Goal: Task Accomplishment & Management: Manage account settings

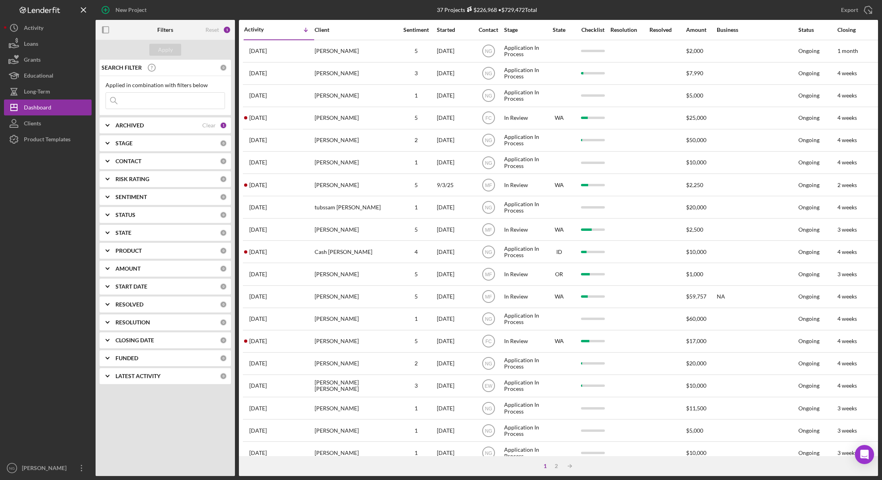
scroll to position [152, 0]
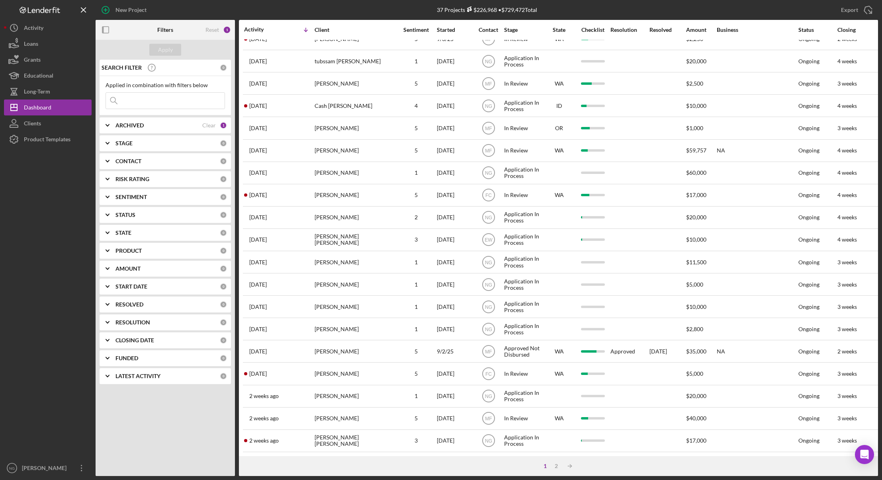
click at [51, 215] on div at bounding box center [48, 303] width 88 height 313
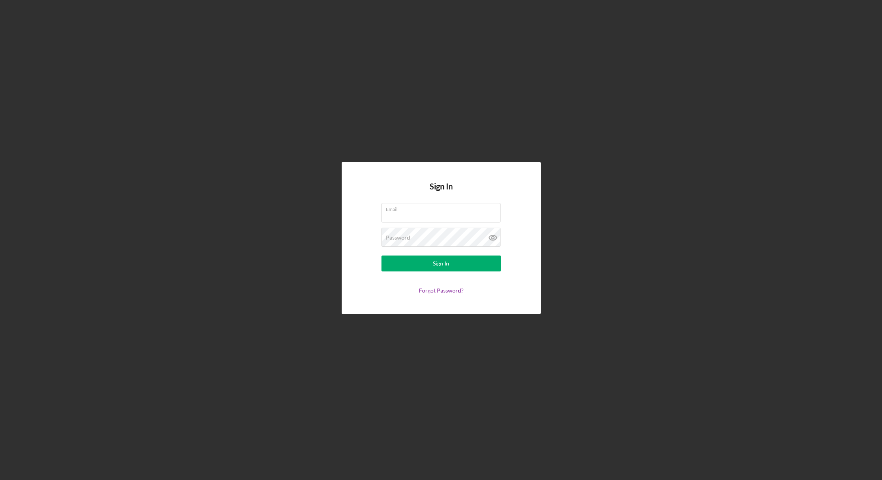
type input "[PERSON_NAME][EMAIL_ADDRESS][DOMAIN_NAME]"
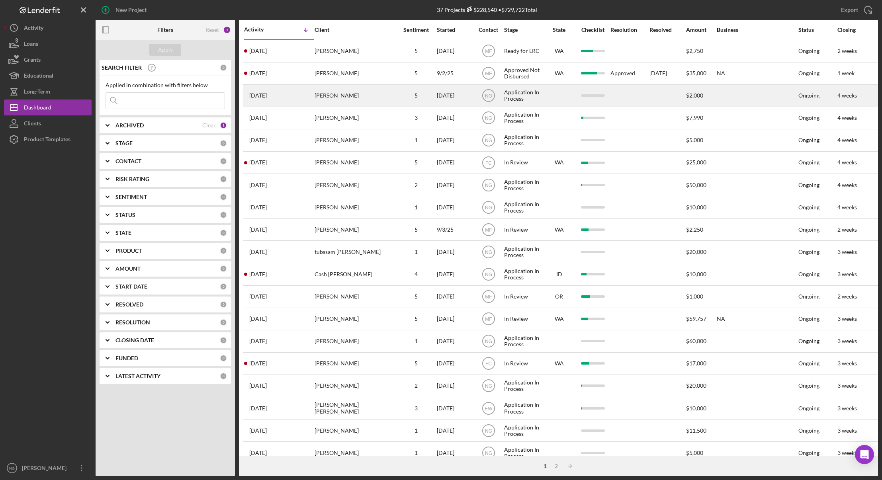
click at [375, 92] on div "[PERSON_NAME]" at bounding box center [355, 95] width 80 height 21
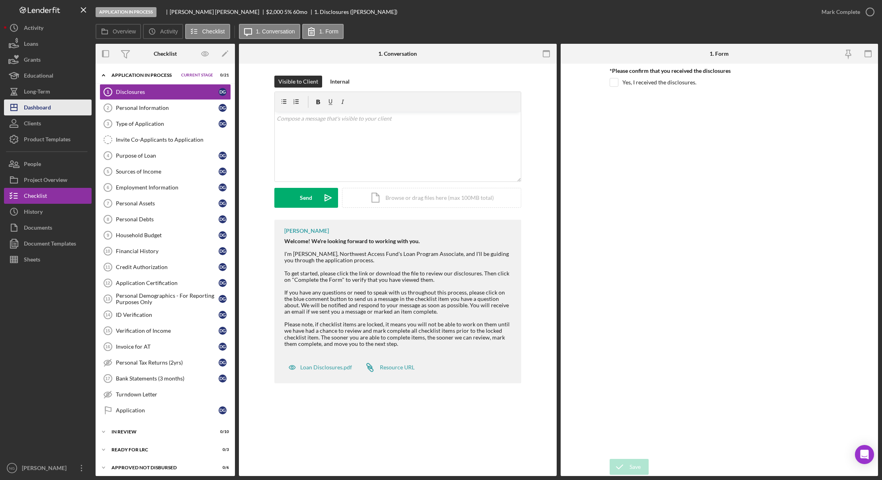
click at [39, 108] on div "Dashboard" at bounding box center [37, 109] width 27 height 18
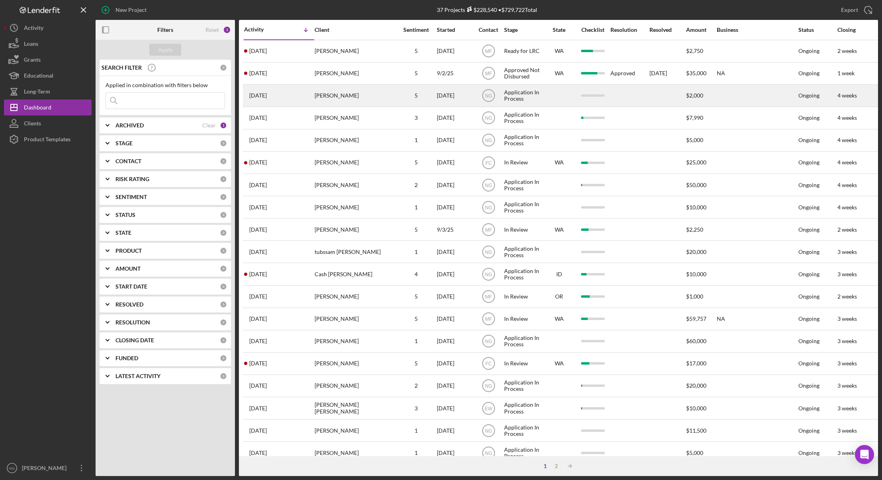
click at [375, 98] on div "[PERSON_NAME]" at bounding box center [355, 95] width 80 height 21
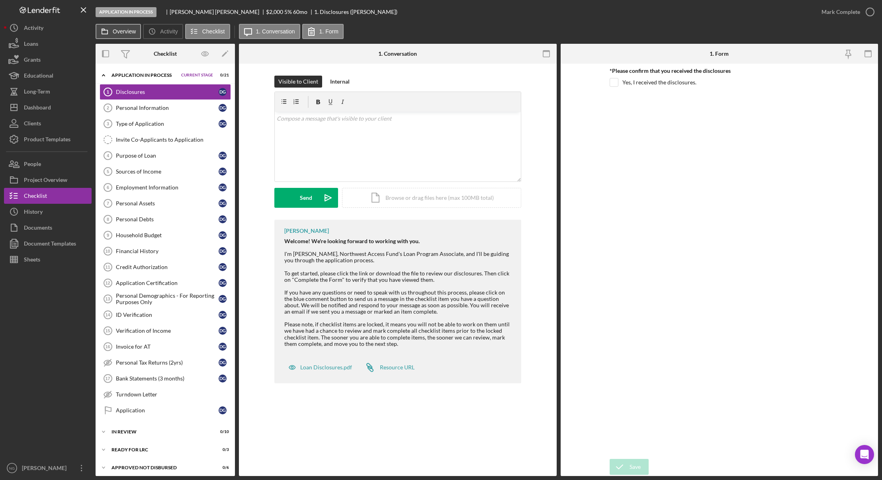
click at [110, 34] on icon at bounding box center [105, 31] width 16 height 16
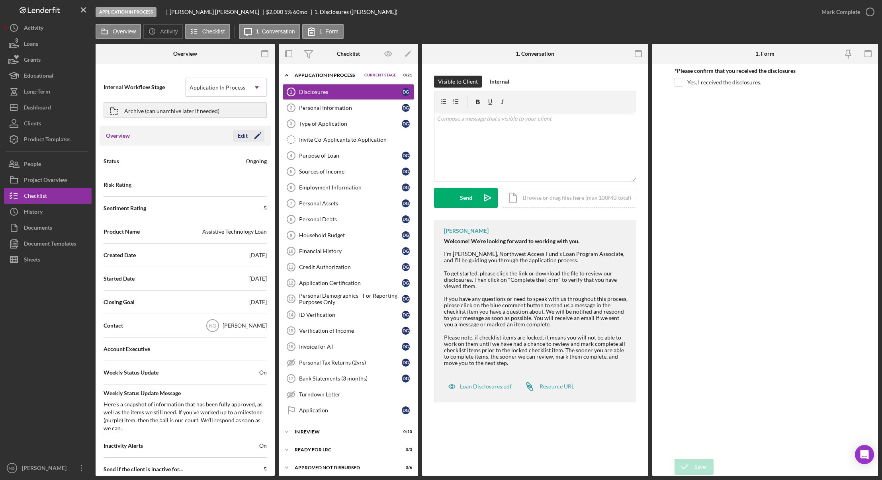
click at [249, 138] on icon "Icon/Edit" at bounding box center [258, 136] width 20 height 20
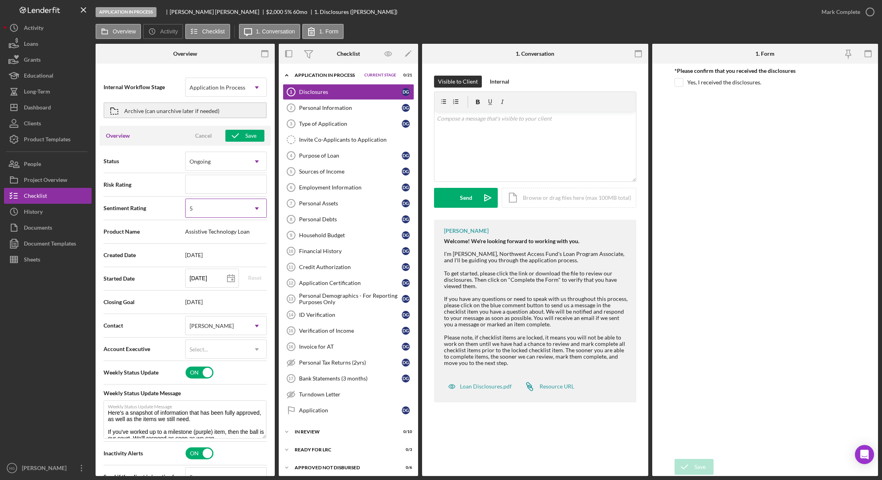
drag, startPoint x: 241, startPoint y: 208, endPoint x: 237, endPoint y: 211, distance: 5.4
click at [241, 208] on div "5" at bounding box center [217, 209] width 62 height 18
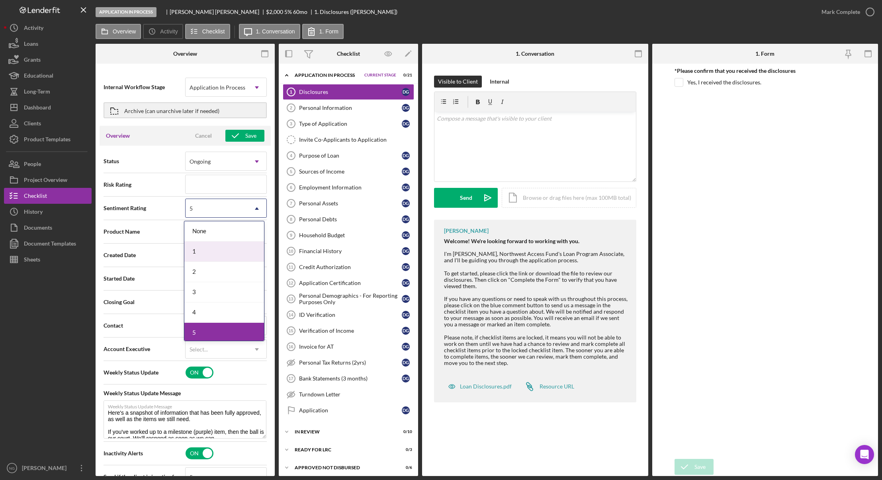
click at [210, 250] on div "1" at bounding box center [224, 252] width 80 height 20
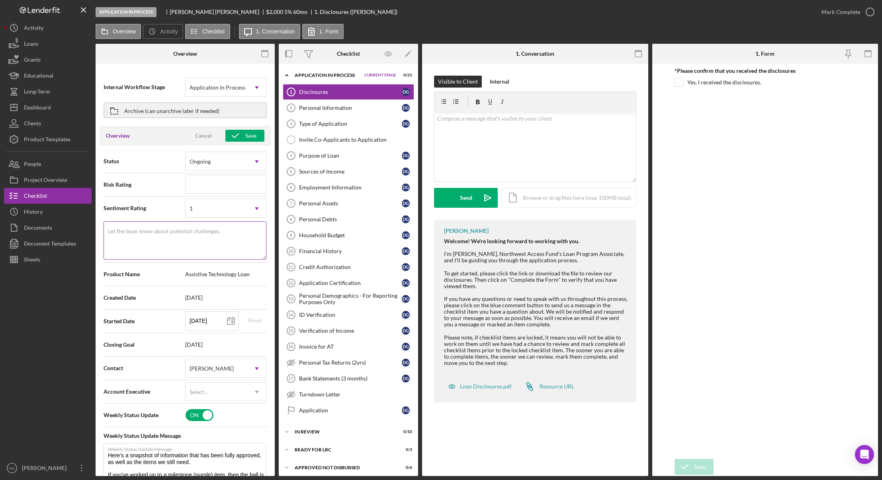
click at [195, 231] on label "Let the team know about potential challenges." at bounding box center [164, 231] width 112 height 6
click at [195, 231] on textarea "Let the team know about potential challenges." at bounding box center [185, 240] width 163 height 38
type textarea "Here's a snapshot of information that has been fully approved, as well as the i…"
type textarea "0"
type textarea "Here's a snapshot of information that has been fully approved, as well as the i…"
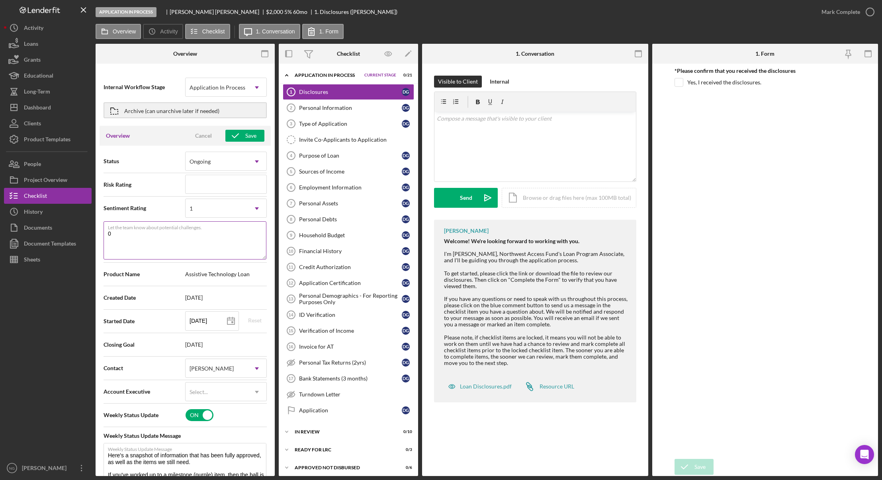
type textarea "0"
type textarea "Here's a snapshot of information that has been fully approved, as well as the i…"
type textarea "0 i"
type textarea "Here's a snapshot of information that has been fully approved, as well as the i…"
type textarea "0 it"
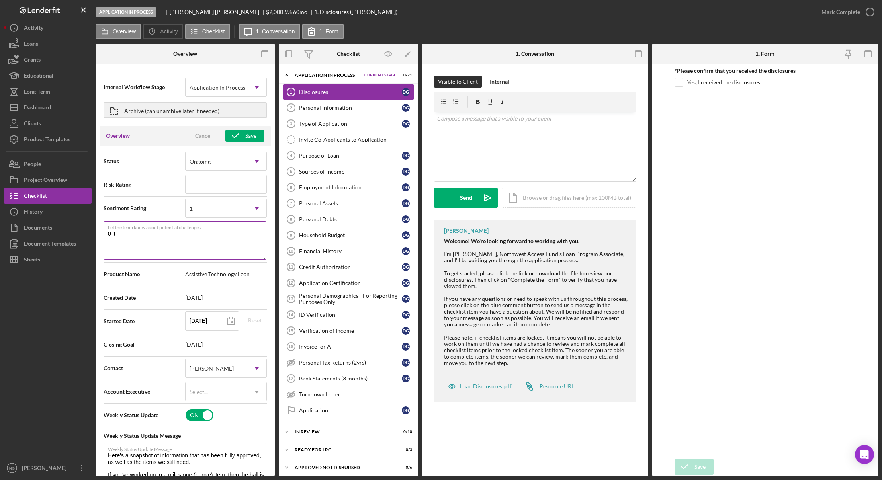
type textarea "Here's a snapshot of information that has been fully approved, as well as the i…"
type textarea "0 ite"
type textarea "Here's a snapshot of information that has been fully approved, as well as the i…"
type textarea "0 item"
type textarea "Here's a snapshot of information that has been fully approved, as well as the i…"
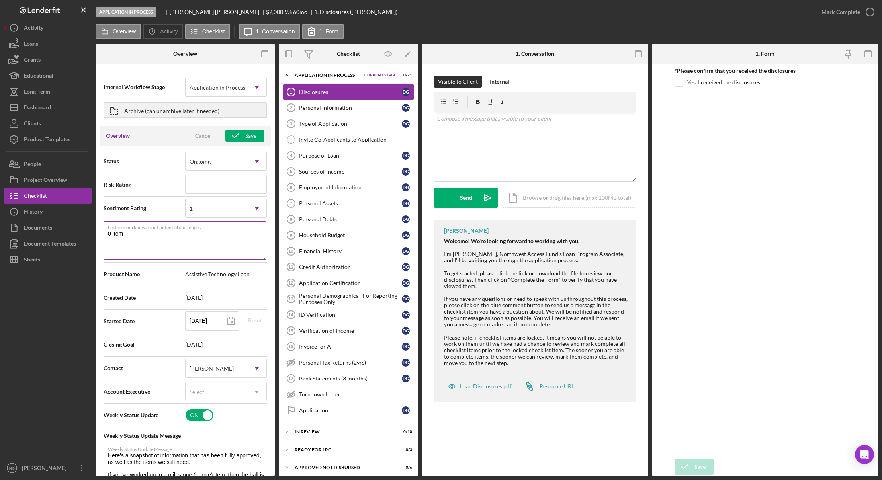
type textarea "0 items"
type textarea "Here's a snapshot of information that has been fully approved, as well as the i…"
type textarea "0 items"
type textarea "Here's a snapshot of information that has been fully approved, as well as the i…"
type textarea "0 items f"
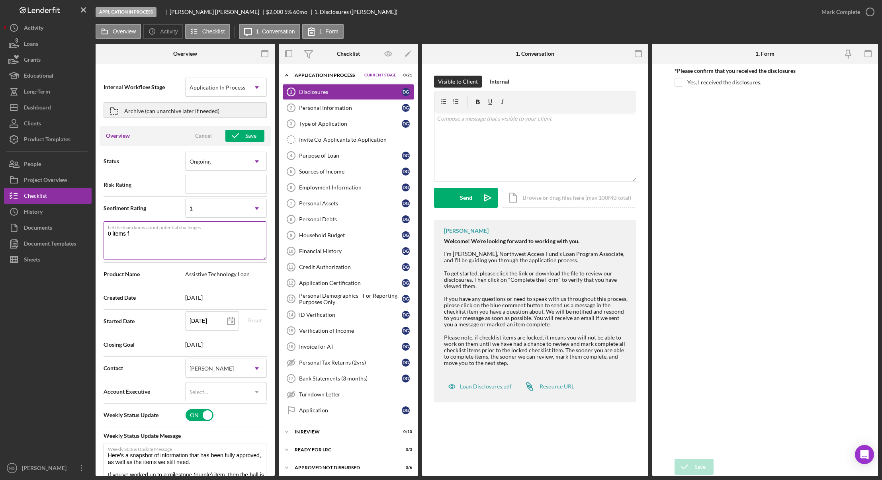
type textarea "Here's a snapshot of information that has been fully approved, as well as the i…"
type textarea "0 items fi"
type textarea "Here's a snapshot of information that has been fully approved, as well as the i…"
type textarea "0 items fil"
type textarea "Here's a snapshot of information that has been fully approved, as well as the i…"
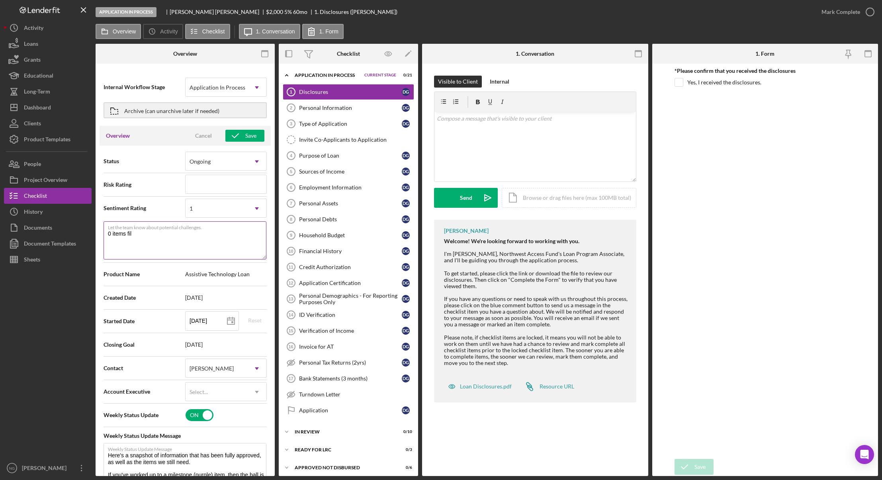
type textarea "0 items fill"
type textarea "Here's a snapshot of information that has been fully approved, as well as the i…"
type textarea "0 items fille"
type textarea "Here's a snapshot of information that has been fully approved, as well as the i…"
type textarea "0 items filled"
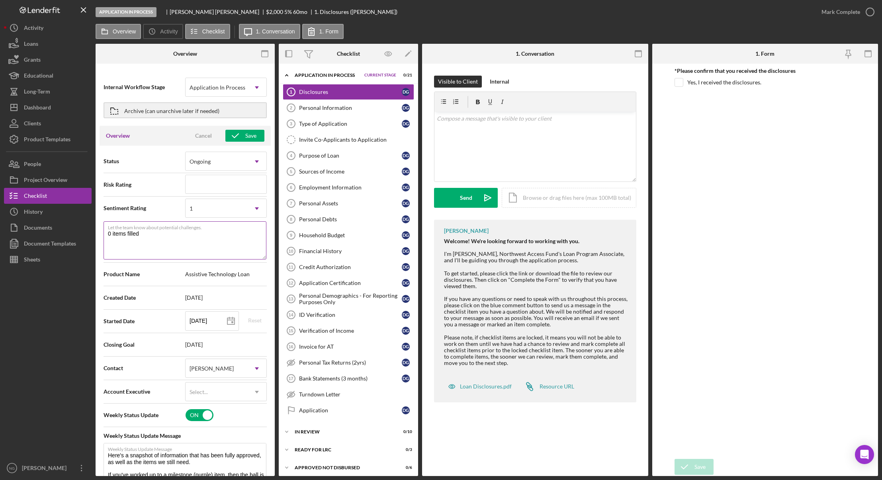
type textarea "Here's a snapshot of information that has been fully approved, as well as the i…"
type textarea "0 items filled"
type textarea "Here's a snapshot of information that has been fully approved, as well as the i…"
type textarea "0 items filled"
type textarea "Here's a snapshot of information that has been fully approved, as well as the i…"
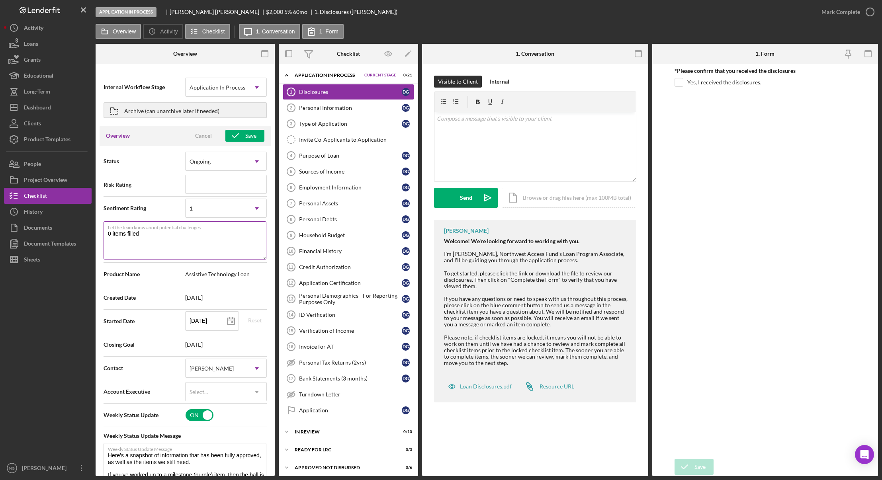
type textarea "0 items fille"
type textarea "Here's a snapshot of information that has been fully approved, as well as the i…"
type textarea "0 items fill"
type textarea "Here's a snapshot of information that has been fully approved, as well as the i…"
type textarea "0 items fil"
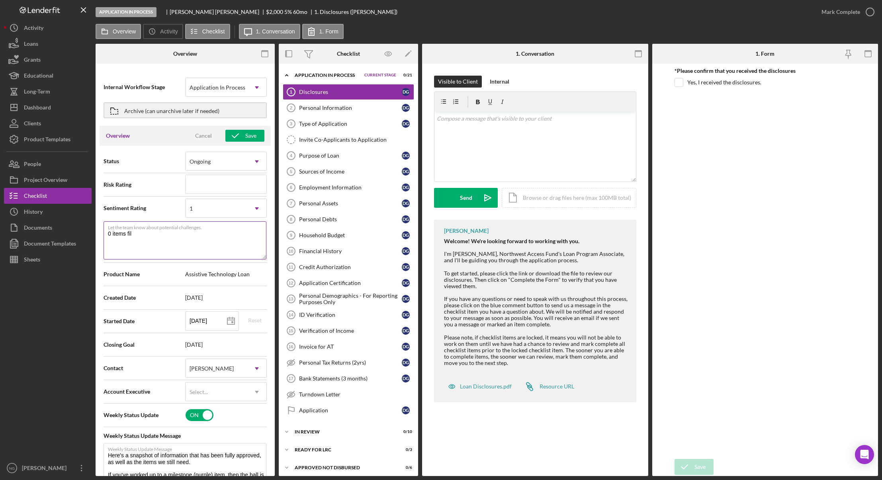
type textarea "Here's a snapshot of information that has been fully approved, as well as the i…"
type textarea "0 items fi"
type textarea "Here's a snapshot of information that has been fully approved, as well as the i…"
type textarea "0 items f"
type textarea "Here's a snapshot of information that has been fully approved, as well as the i…"
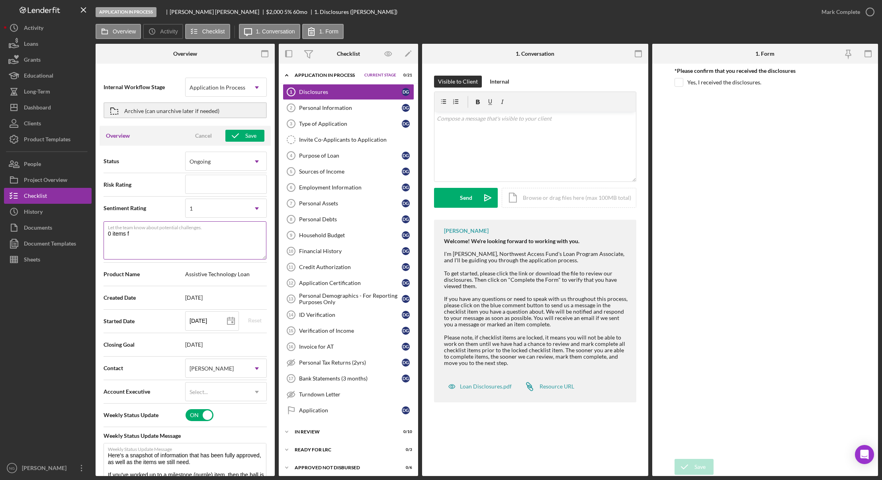
type textarea "0 items"
type textarea "Here's a snapshot of information that has been fully approved, as well as the i…"
type textarea "0 items c"
type textarea "Here's a snapshot of information that has been fully approved, as well as the i…"
type textarea "0 items cm"
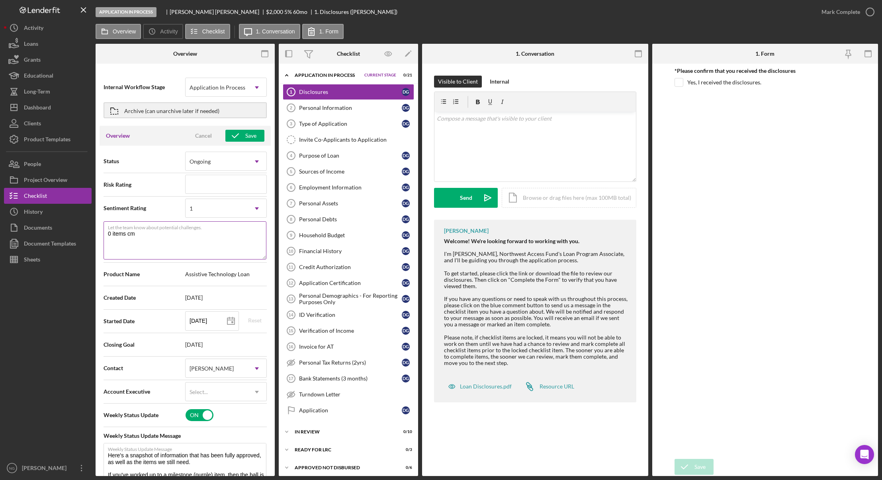
type textarea "Here's a snapshot of information that has been fully approved, as well as the i…"
type textarea "0 items c"
type textarea "Here's a snapshot of information that has been fully approved, as well as the i…"
type textarea "0 items com"
type textarea "Here's a snapshot of information that has been fully approved, as well as the i…"
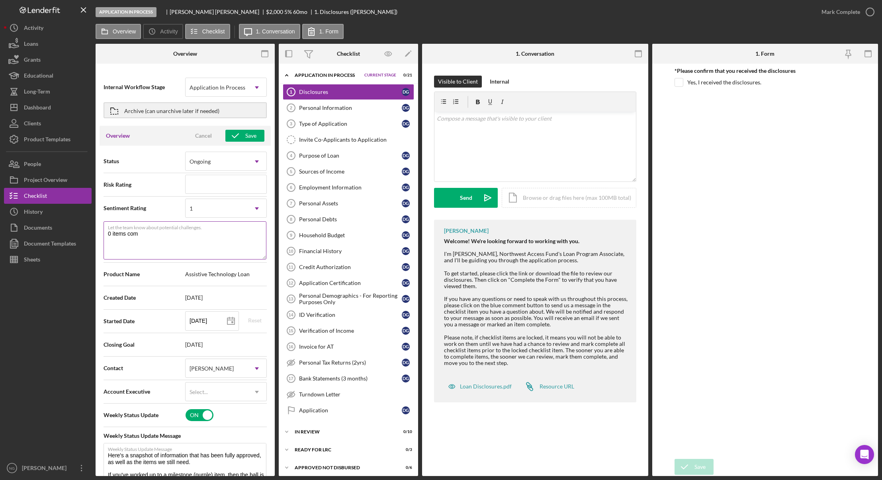
type textarea "0 items comp"
type textarea "Here's a snapshot of information that has been fully approved, as well as the i…"
type textarea "0 items compl"
type textarea "Here's a snapshot of information that has been fully approved, as well as the i…"
type textarea "0 items complet"
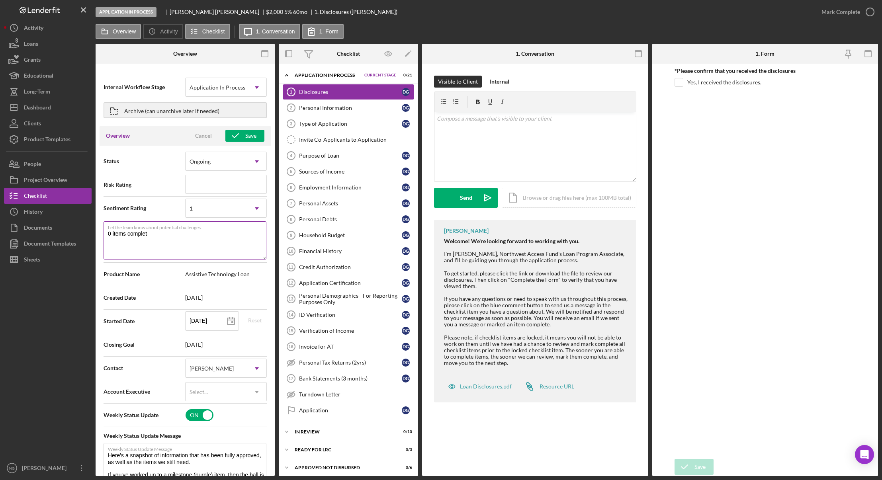
type textarea "Here's a snapshot of information that has been fully approved, as well as the i…"
type textarea "0 items complete"
type textarea "Here's a snapshot of information that has been fully approved, as well as the i…"
type textarea "0 items completed"
click at [253, 139] on div "Save" at bounding box center [250, 136] width 11 height 12
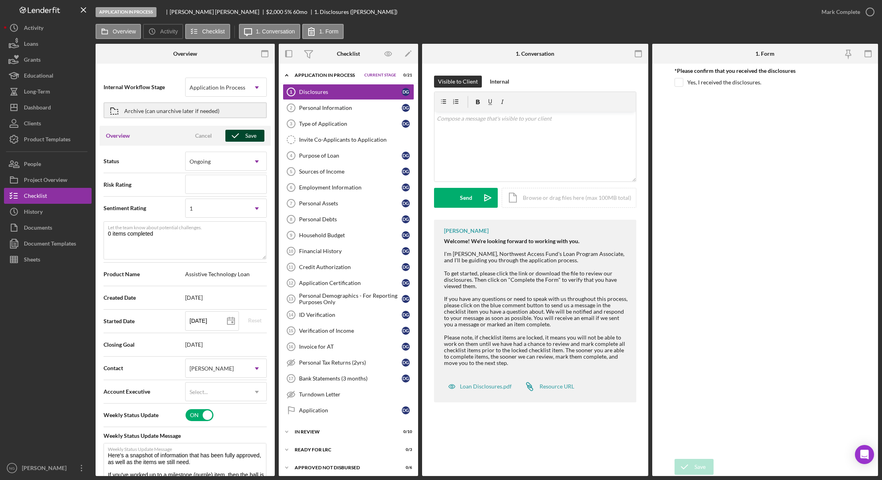
type textarea "Here's a snapshot of information that has been fully approved, as well as the i…"
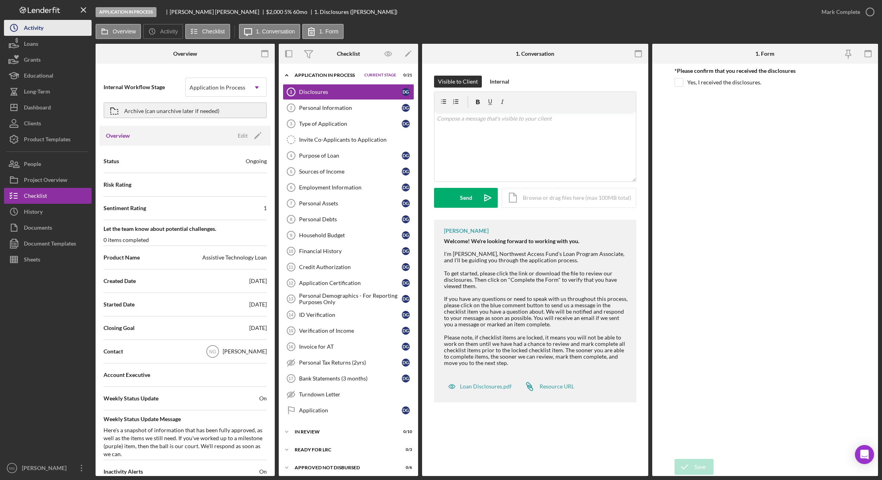
click at [40, 27] on div "Activity" at bounding box center [34, 29] width 20 height 18
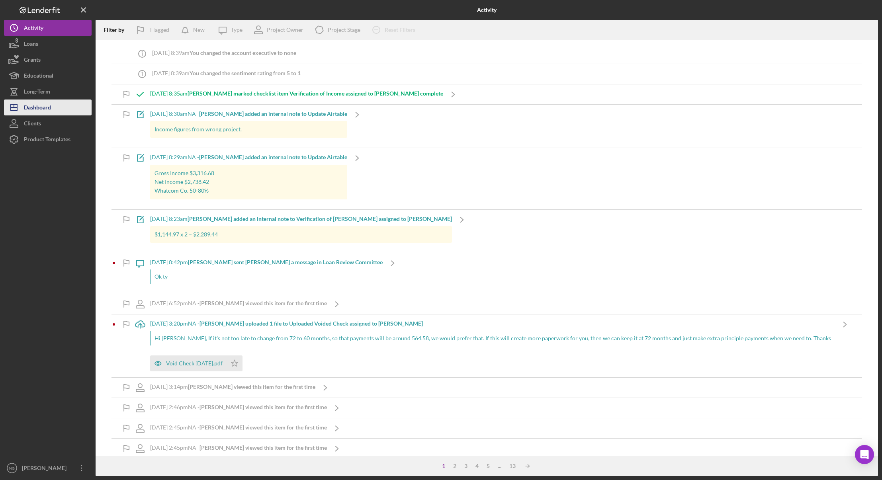
click at [48, 107] on div "Dashboard" at bounding box center [37, 109] width 27 height 18
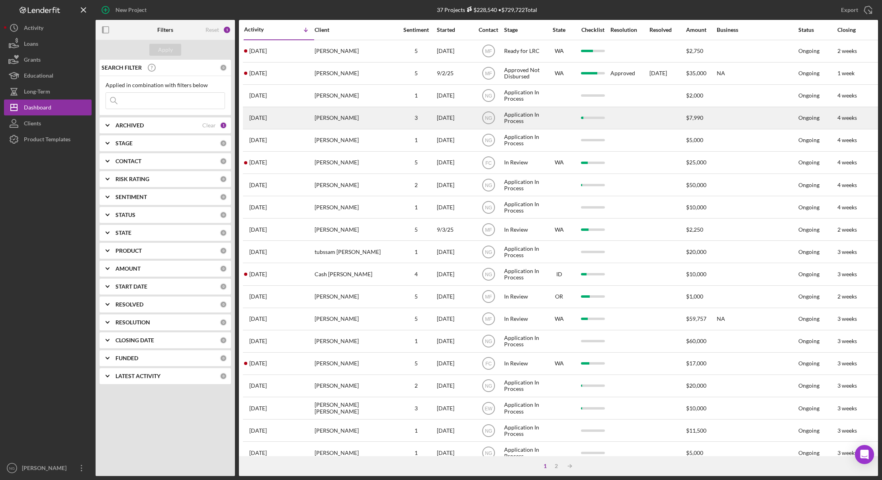
click at [388, 119] on div "[PERSON_NAME]" at bounding box center [355, 118] width 80 height 21
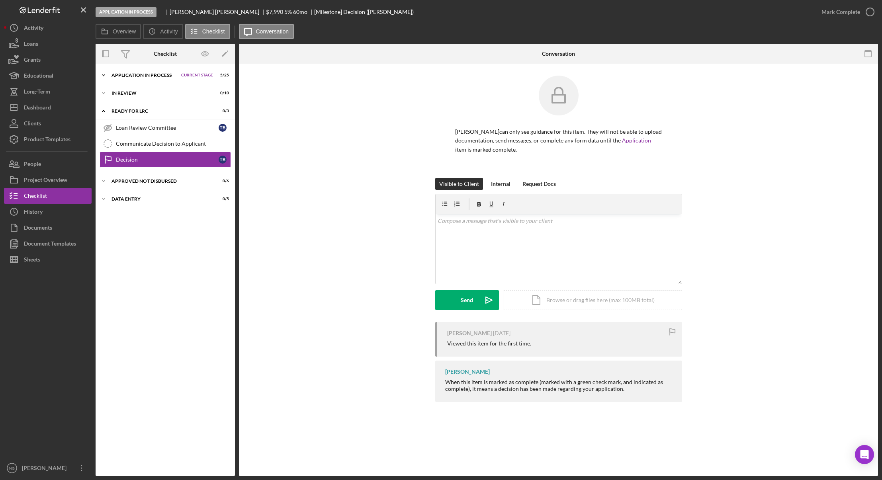
click at [132, 75] on div "Application In Process" at bounding box center [145, 75] width 66 height 5
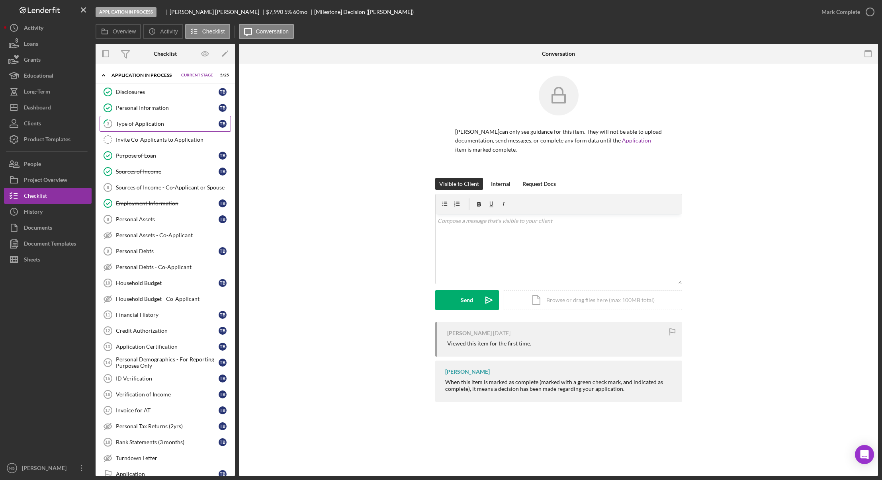
click at [162, 121] on div "Type of Application" at bounding box center [167, 124] width 103 height 6
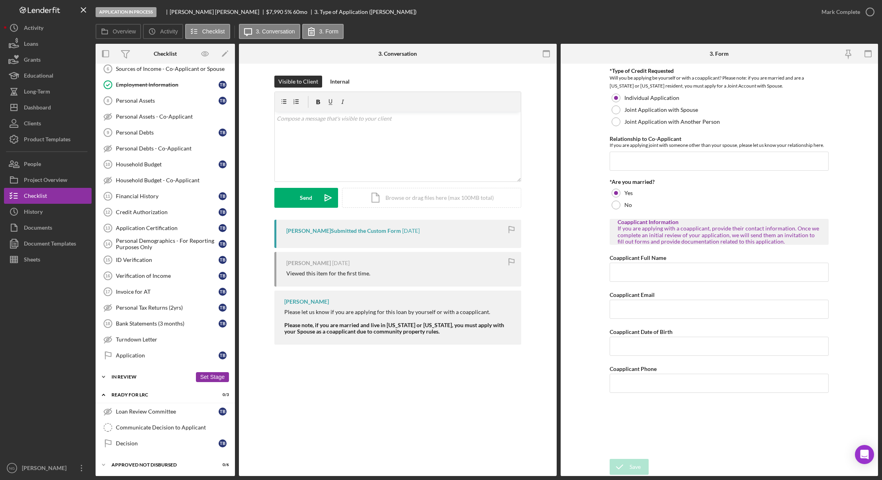
scroll to position [119, 0]
click at [145, 354] on div "Application" at bounding box center [167, 355] width 103 height 6
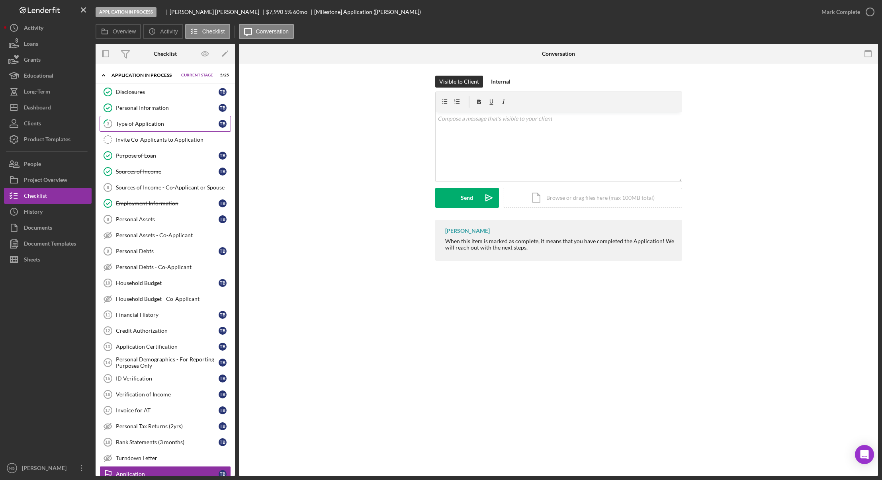
click at [152, 125] on div "Type of Application" at bounding box center [167, 124] width 103 height 6
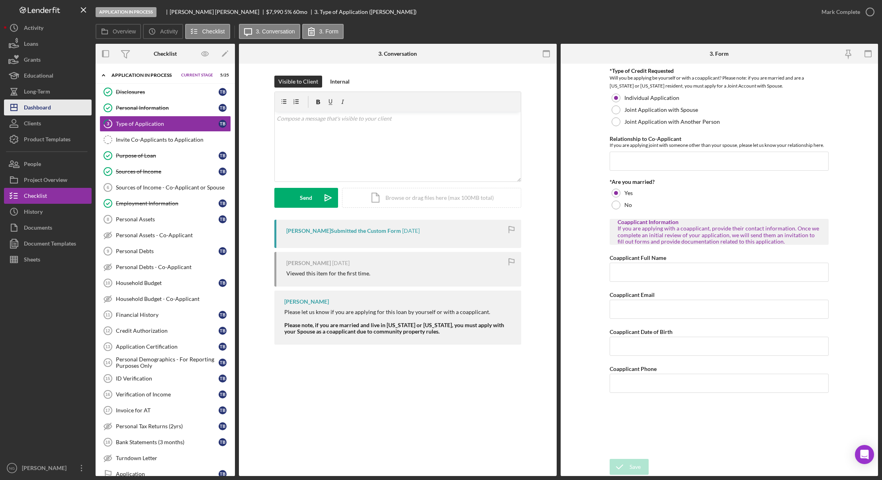
click at [64, 109] on button "Icon/Dashboard Dashboard" at bounding box center [48, 108] width 88 height 16
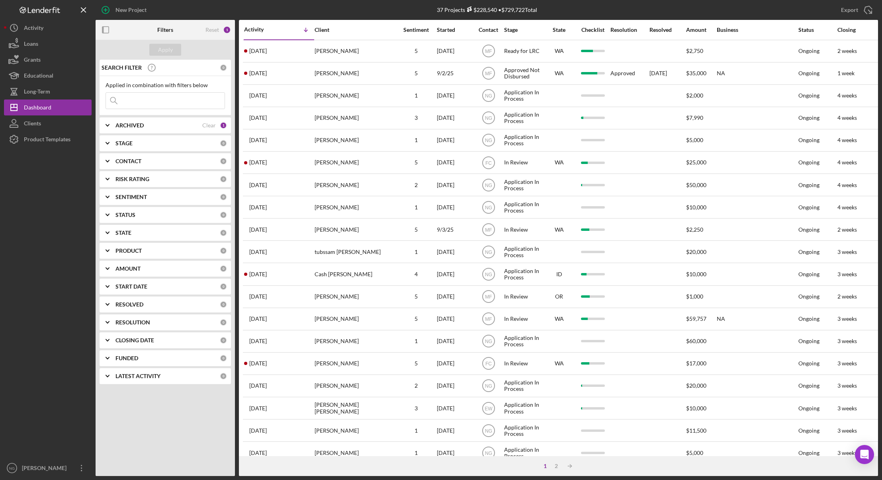
click at [147, 102] on input at bounding box center [165, 101] width 119 height 16
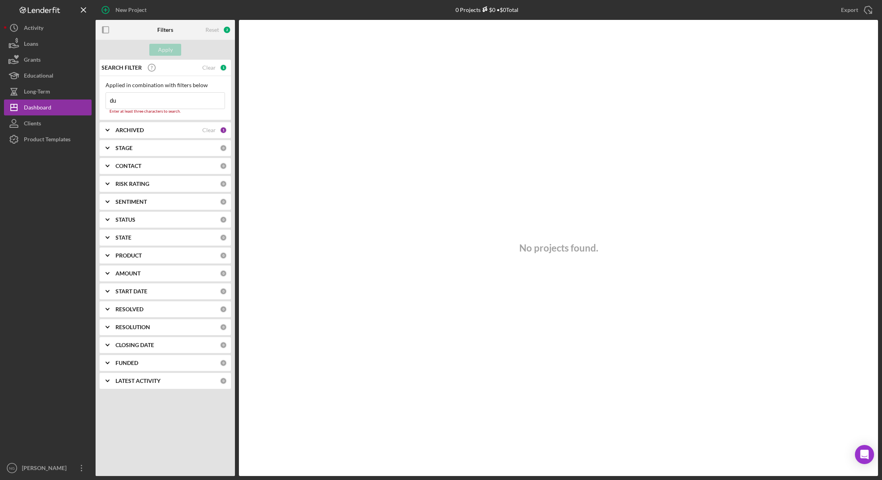
type input "d"
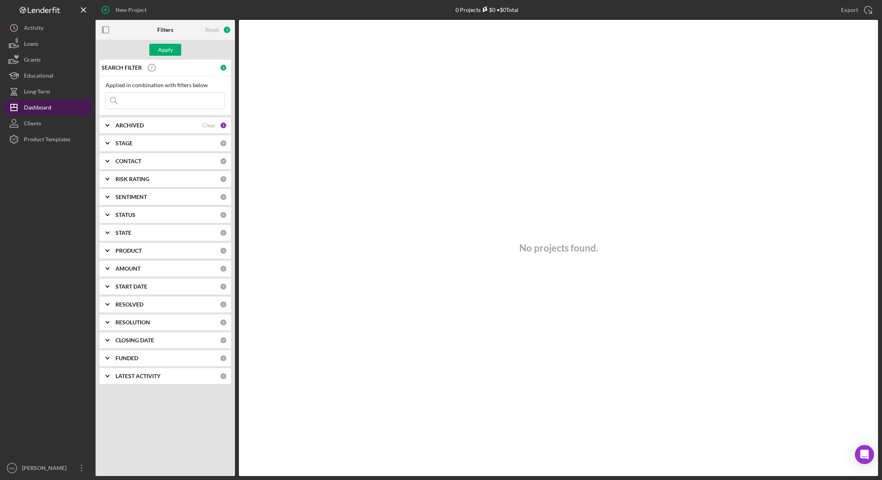
click at [54, 108] on button "Icon/Dashboard Dashboard" at bounding box center [48, 108] width 88 height 16
click at [214, 27] on div "Reset" at bounding box center [213, 30] width 14 height 6
click at [223, 161] on div "1" at bounding box center [223, 161] width 7 height 7
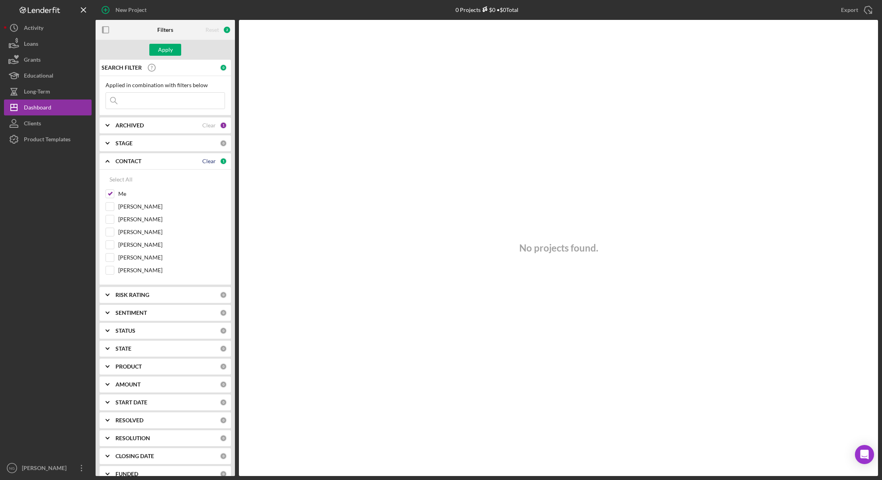
click at [207, 161] on div "Clear" at bounding box center [209, 161] width 14 height 6
checkbox input "false"
click at [43, 106] on div "Dashboard" at bounding box center [37, 109] width 27 height 18
click at [162, 54] on div "Apply" at bounding box center [165, 50] width 15 height 12
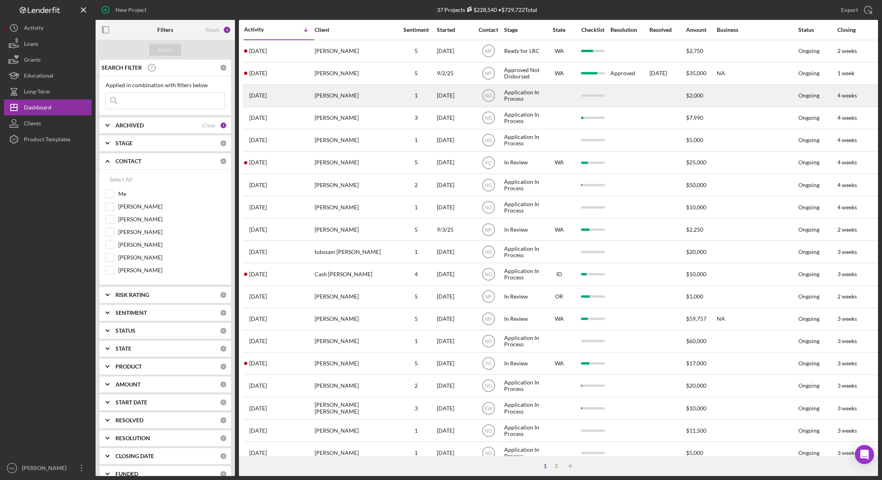
click at [343, 99] on div "[PERSON_NAME]" at bounding box center [355, 95] width 80 height 21
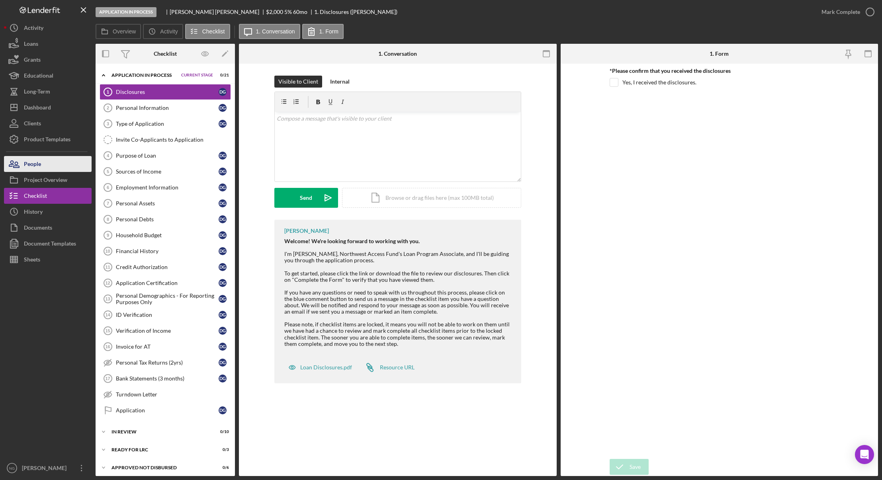
click at [43, 166] on button "People" at bounding box center [48, 164] width 88 height 16
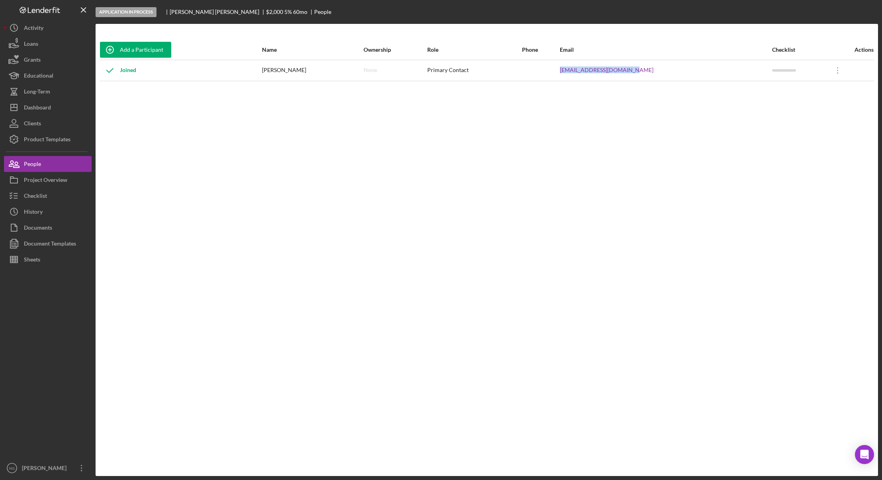
drag, startPoint x: 652, startPoint y: 69, endPoint x: 583, endPoint y: 75, distance: 69.1
click at [583, 75] on td "[EMAIL_ADDRESS][DOMAIN_NAME]" at bounding box center [666, 70] width 213 height 21
copy link "[EMAIL_ADDRESS][DOMAIN_NAME]"
click at [70, 111] on button "Icon/Dashboard Dashboard" at bounding box center [48, 108] width 88 height 16
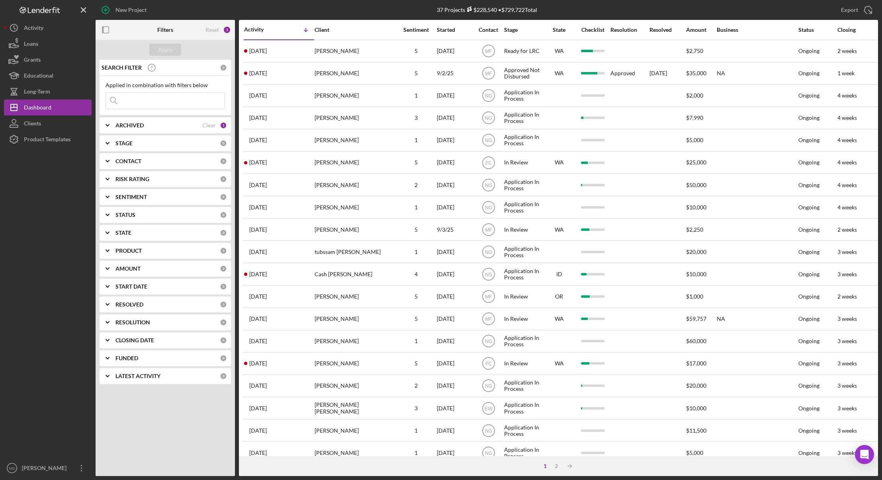
click at [144, 125] on b "ARCHIVED" at bounding box center [130, 125] width 28 height 6
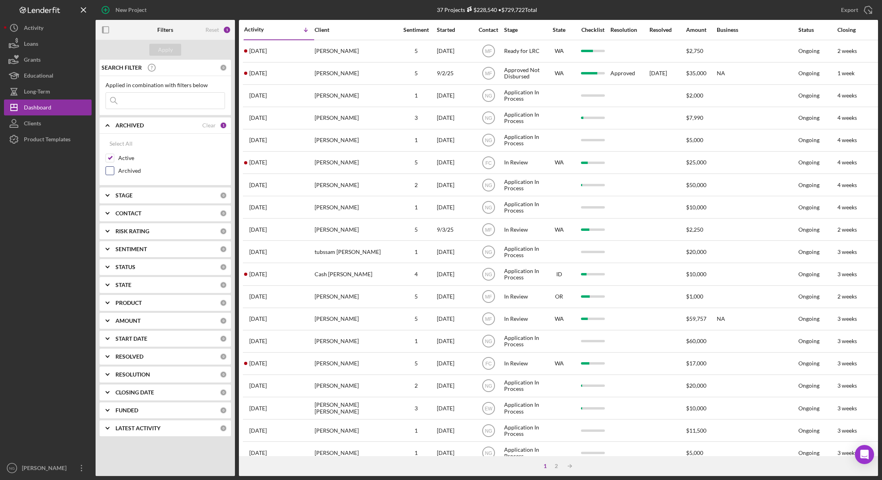
click at [112, 170] on input "Archived" at bounding box center [110, 171] width 8 height 8
checkbox input "true"
click at [112, 159] on input "Active" at bounding box center [110, 158] width 8 height 8
checkbox input "false"
click at [163, 46] on div "Apply" at bounding box center [165, 50] width 15 height 12
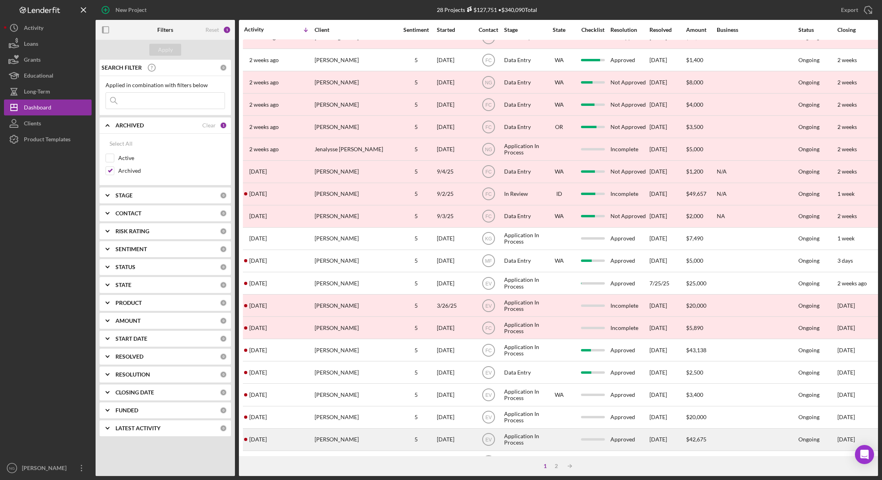
scroll to position [152, 0]
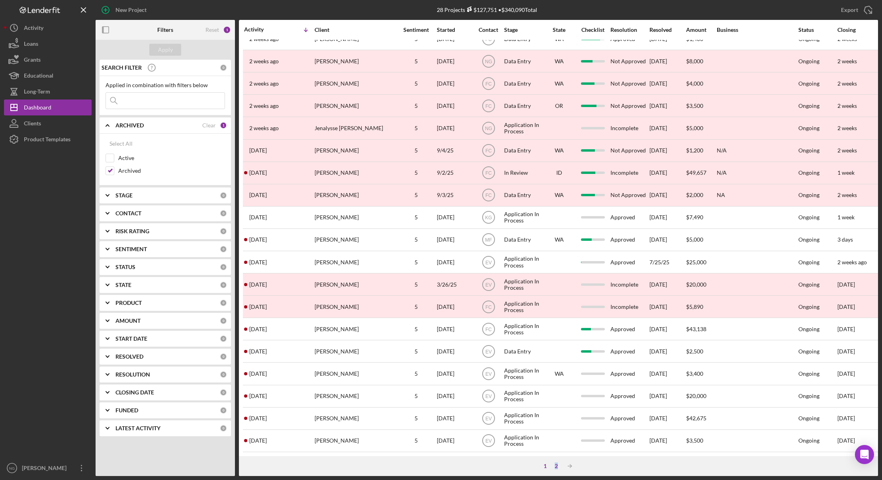
click at [556, 467] on div "2" at bounding box center [556, 466] width 11 height 6
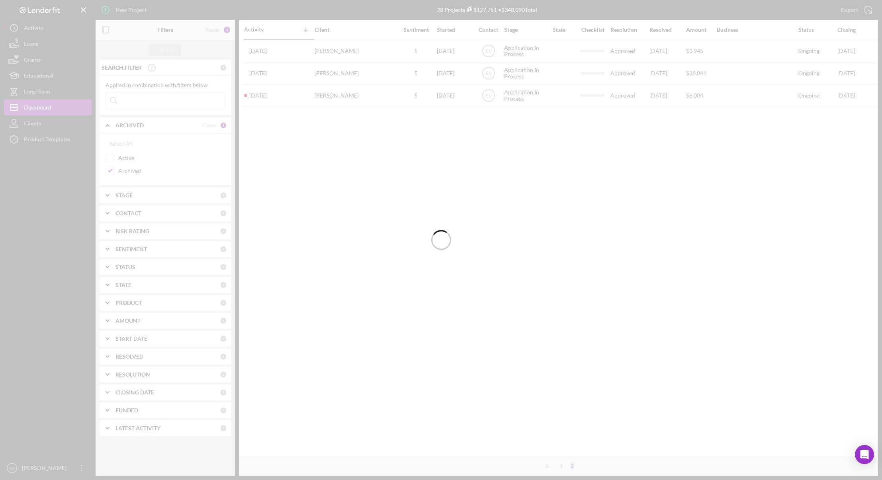
scroll to position [0, 0]
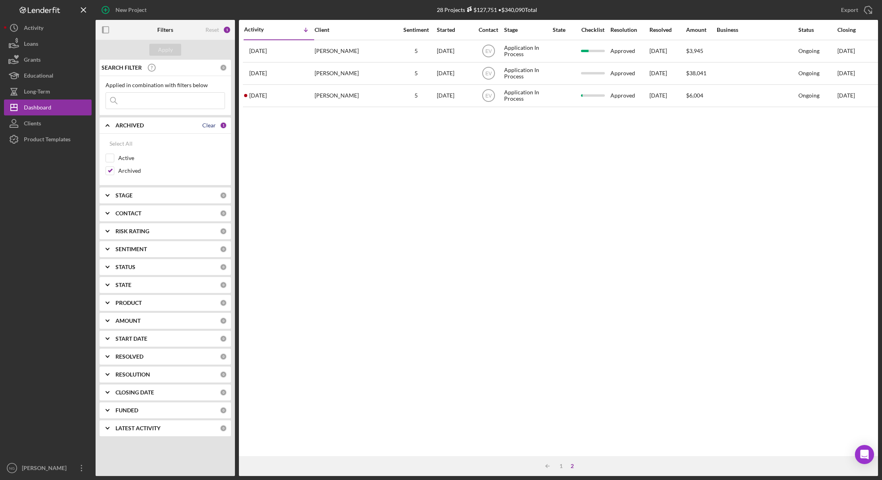
click at [212, 124] on div "Clear" at bounding box center [209, 125] width 14 height 6
checkbox input "false"
click at [164, 54] on div "Apply" at bounding box center [165, 50] width 15 height 12
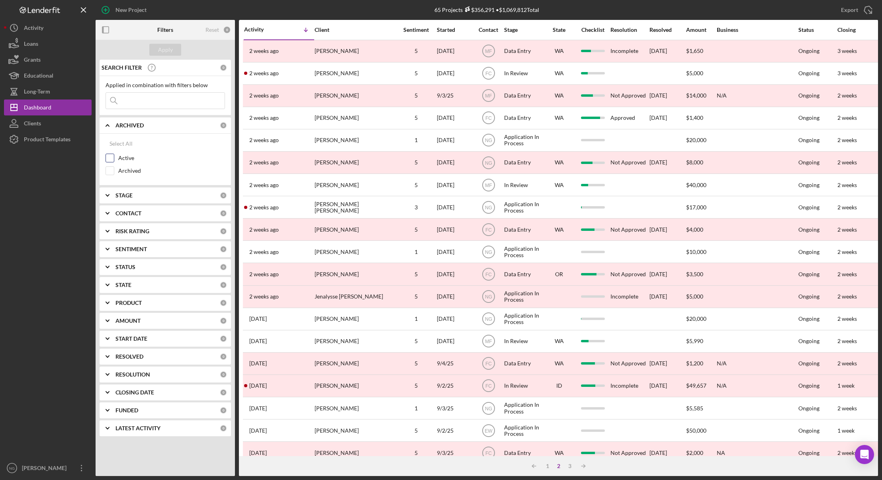
click at [114, 157] on div at bounding box center [110, 158] width 9 height 9
click at [112, 159] on input "Active" at bounding box center [110, 158] width 8 height 8
checkbox input "true"
click at [170, 52] on div "Apply" at bounding box center [165, 50] width 15 height 12
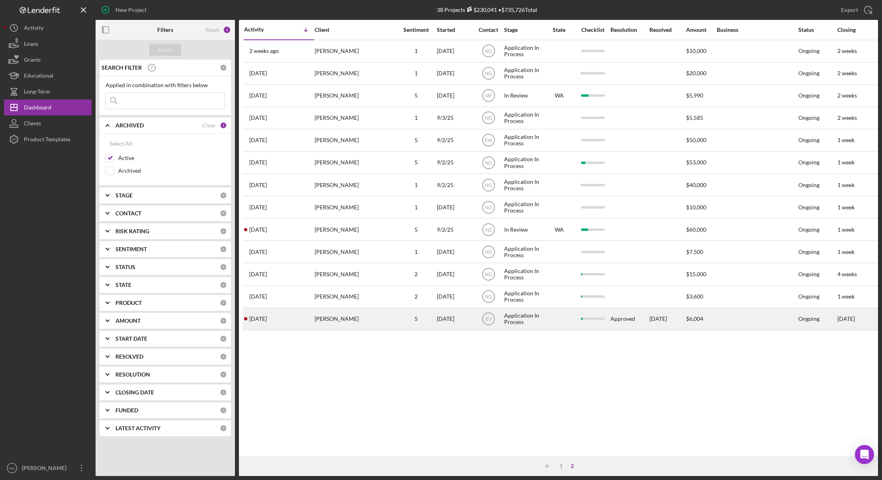
click at [353, 326] on div "[PERSON_NAME]" at bounding box center [355, 319] width 80 height 21
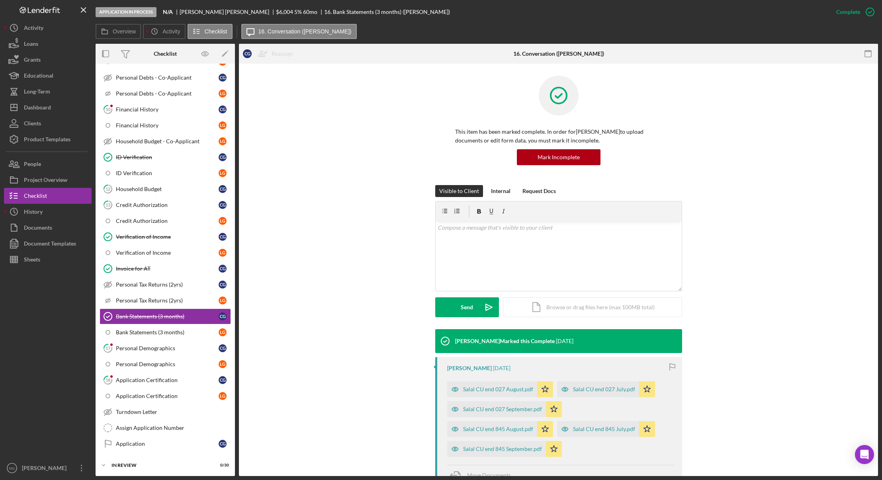
scroll to position [349, 0]
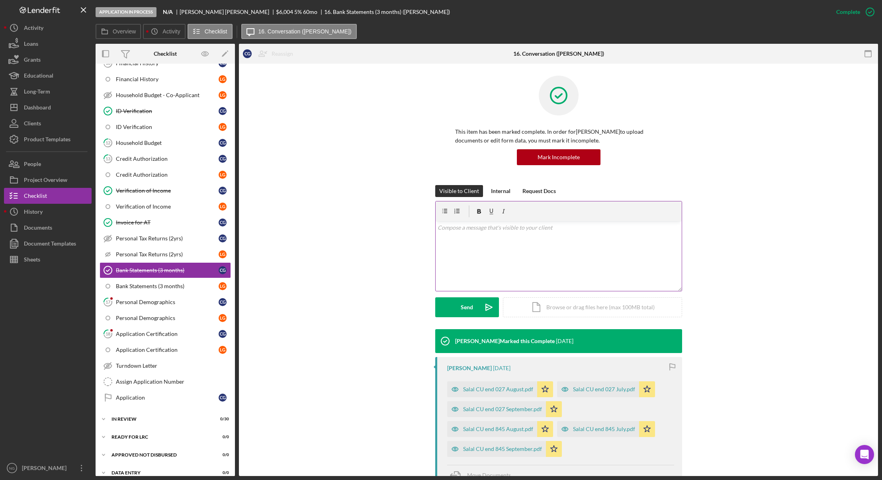
click at [556, 253] on div "v Color teal Color pink Remove color Add row above Add row below Add column bef…" at bounding box center [559, 256] width 246 height 70
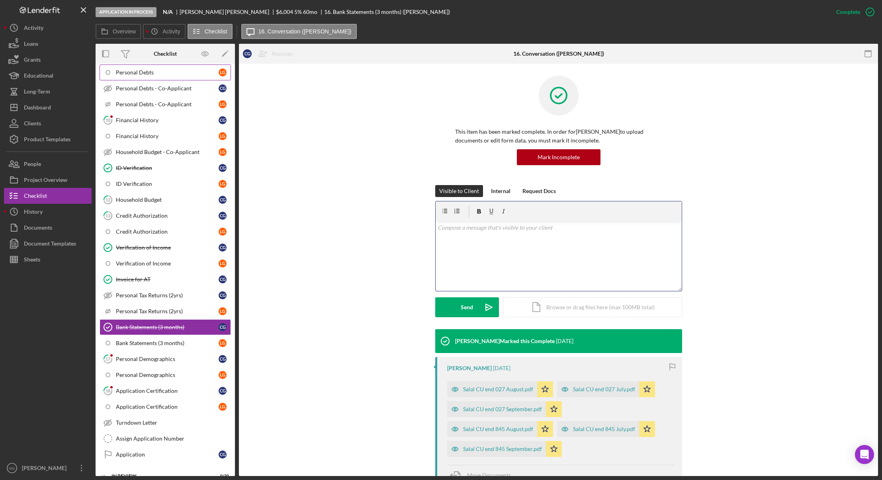
scroll to position [358, 0]
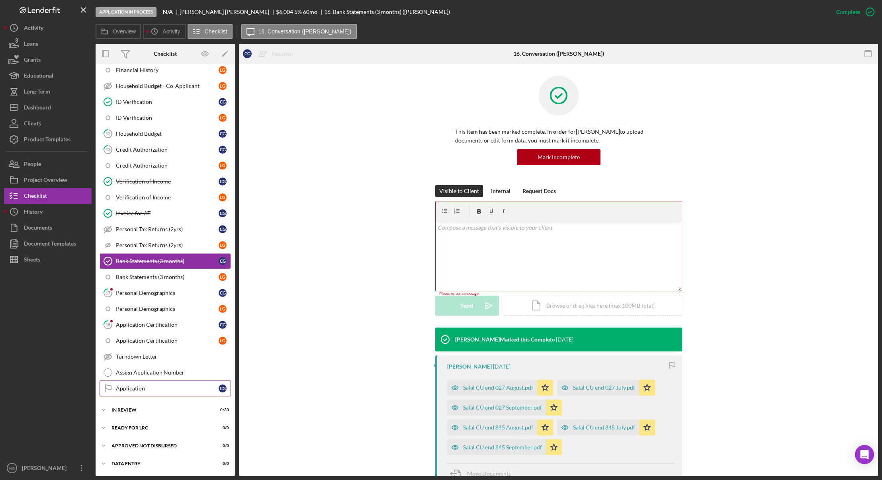
click at [175, 390] on div "Application" at bounding box center [167, 389] width 103 height 6
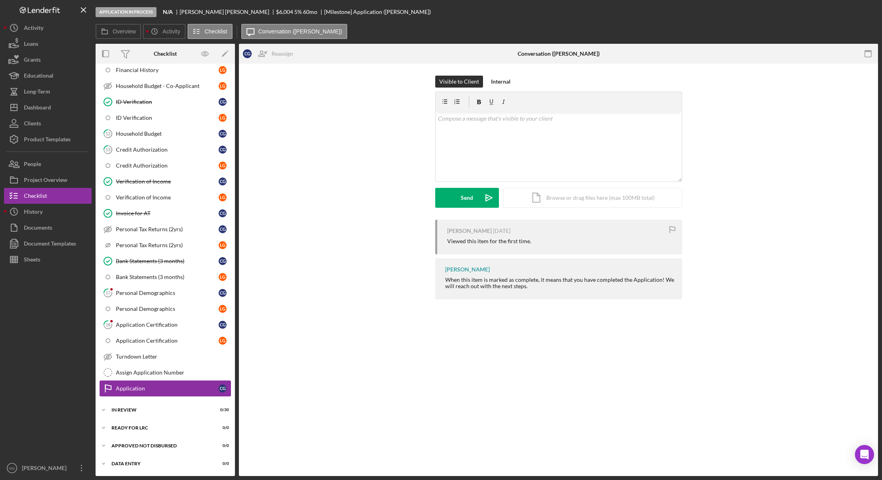
scroll to position [358, 0]
click at [470, 121] on p at bounding box center [559, 118] width 242 height 9
click at [456, 139] on div "v Color teal Color pink Remove color Add row above Add row below Add column bef…" at bounding box center [559, 147] width 246 height 70
click at [461, 161] on div "v Color teal Color pink Remove color Add row above Add row below Add column bef…" at bounding box center [559, 147] width 246 height 70
click at [389, 205] on div "Visible to Client Internal v Color teal Color pink Remove color Add row above A…" at bounding box center [558, 147] width 615 height 143
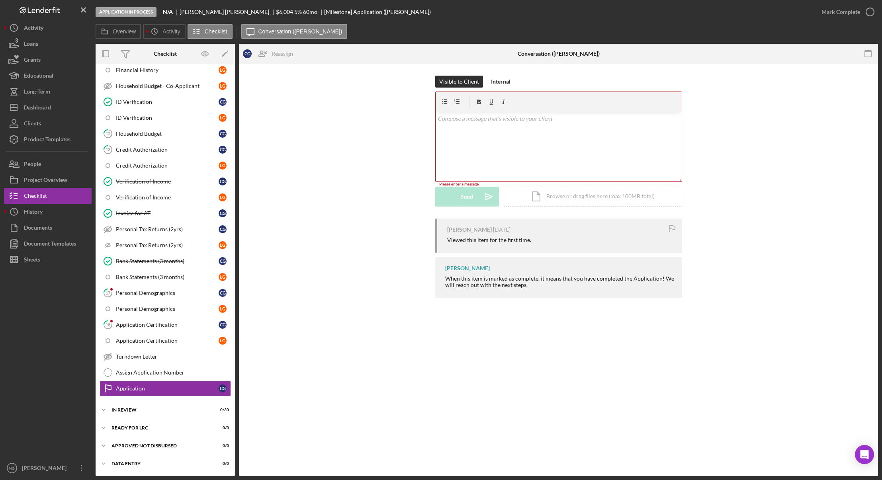
drag, startPoint x: 436, startPoint y: 147, endPoint x: 458, endPoint y: 137, distance: 23.5
click at [437, 147] on div "Visible to Client Internal v Color teal Color pink Remove color Add row above A…" at bounding box center [558, 147] width 615 height 143
click at [469, 132] on div "v Color teal Color pink Remove color Add row above Add row below Add column bef…" at bounding box center [559, 147] width 246 height 70
click at [418, 127] on div "Visible to Client Internal v Color teal Color pink Remove color Add row above A…" at bounding box center [558, 147] width 615 height 143
click at [516, 134] on div "v Color teal Color pink Remove color Add row above Add row below Add column bef…" at bounding box center [559, 147] width 246 height 70
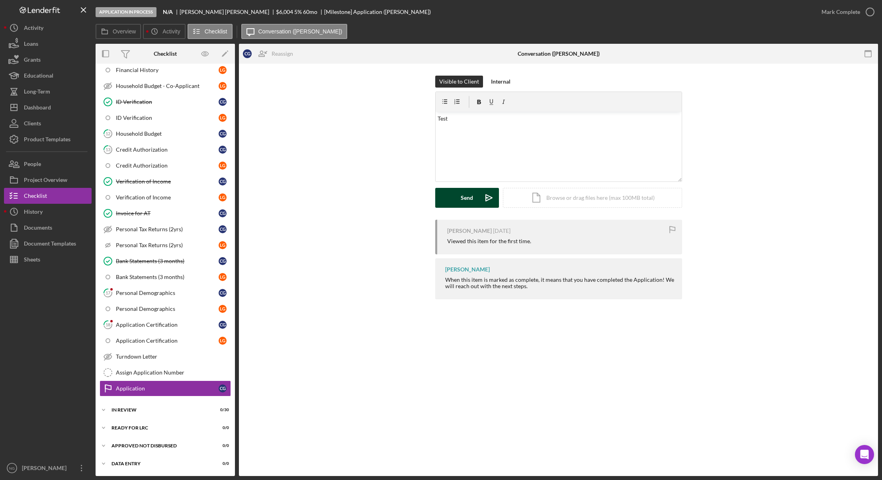
click at [460, 200] on button "Send Icon/icon-invite-send" at bounding box center [467, 198] width 64 height 20
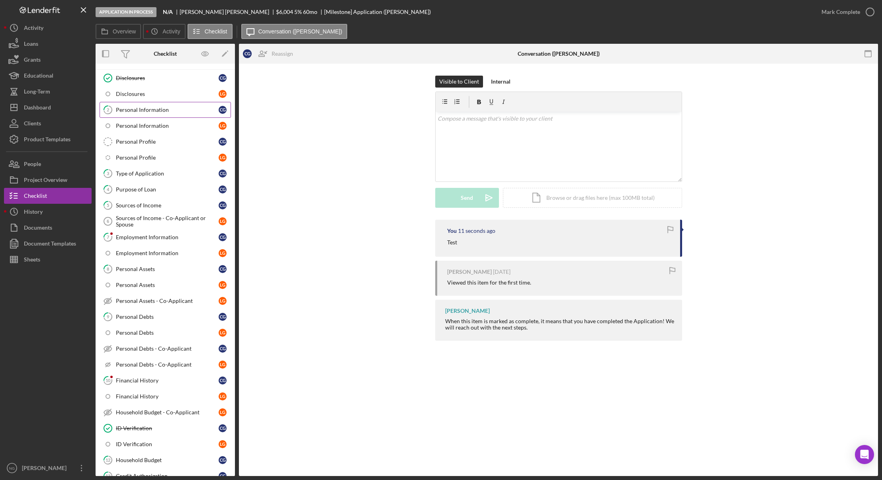
scroll to position [0, 0]
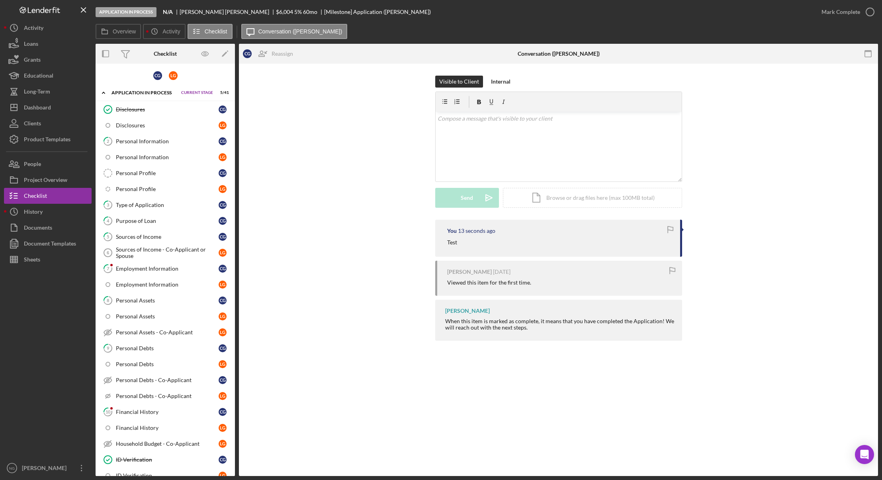
click at [314, 185] on div "Visible to Client Internal v Color teal Color pink Remove color Add row above A…" at bounding box center [558, 148] width 615 height 144
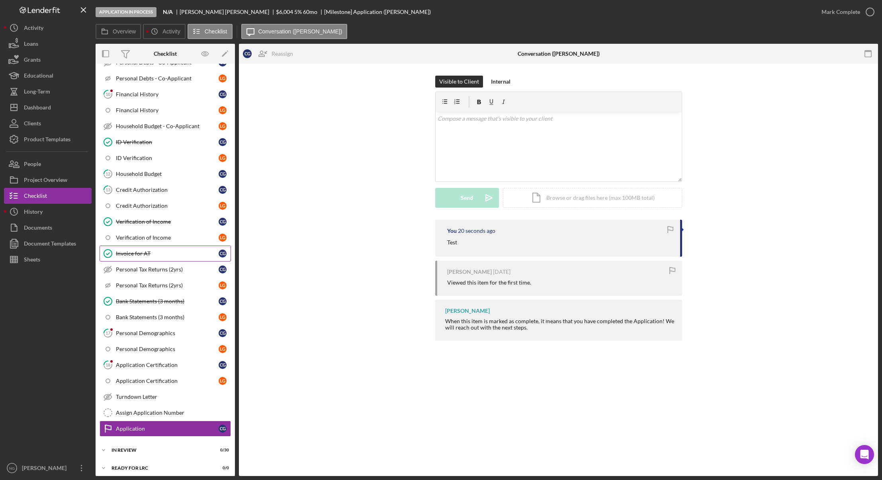
scroll to position [319, 0]
click at [319, 348] on div "Visible to Client Internal v Color teal Color pink Remove color Add row above A…" at bounding box center [558, 210] width 639 height 293
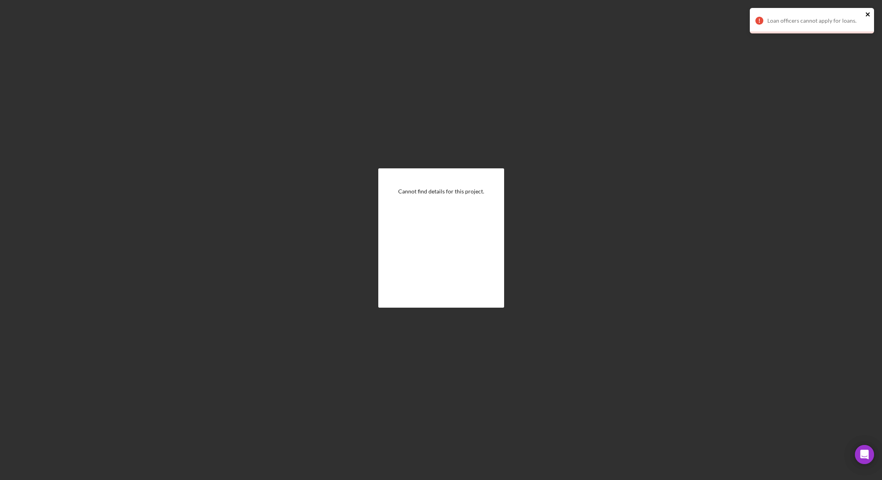
click at [869, 16] on icon "close" at bounding box center [868, 14] width 6 height 6
click at [868, 13] on icon "close" at bounding box center [868, 14] width 6 height 6
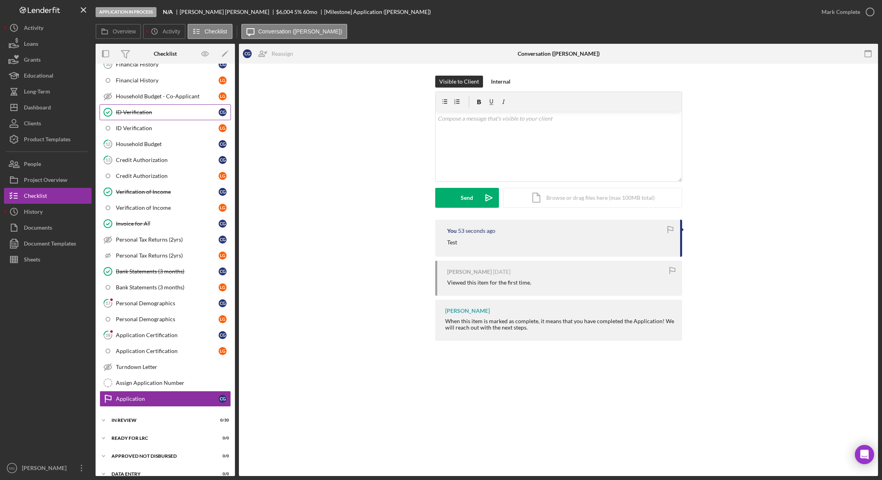
scroll to position [358, 0]
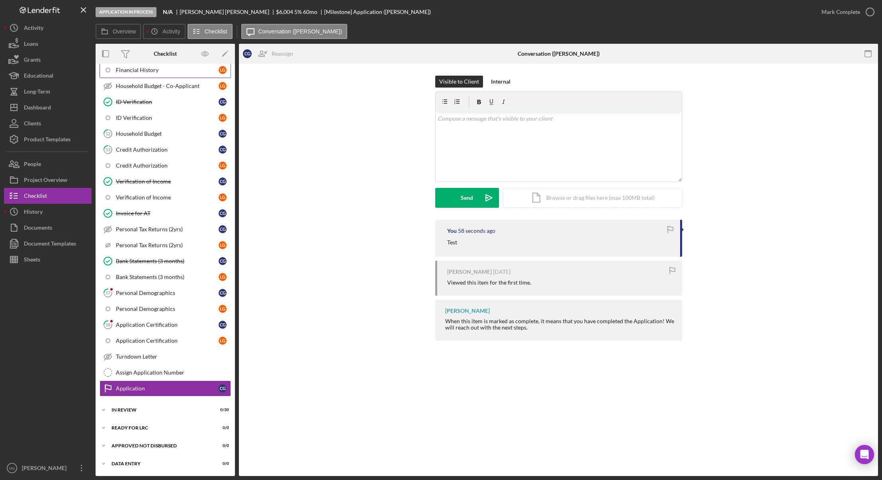
click at [139, 72] on div "Financial History" at bounding box center [167, 70] width 103 height 6
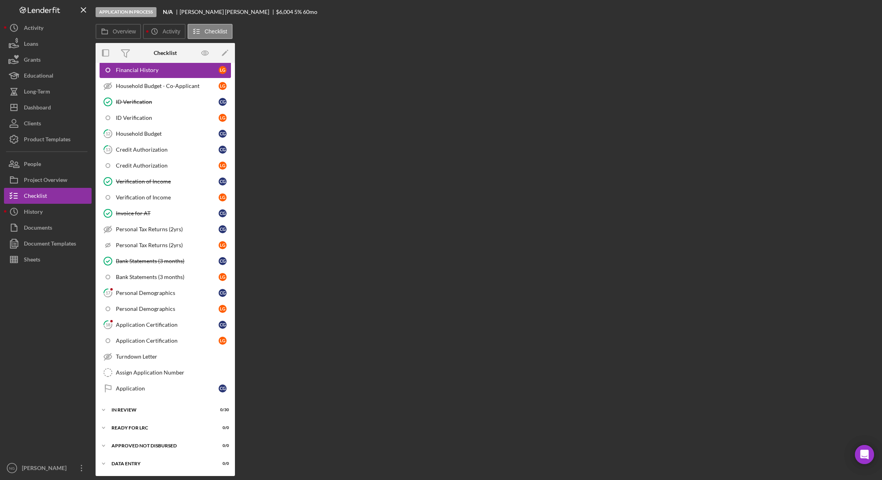
scroll to position [358, 0]
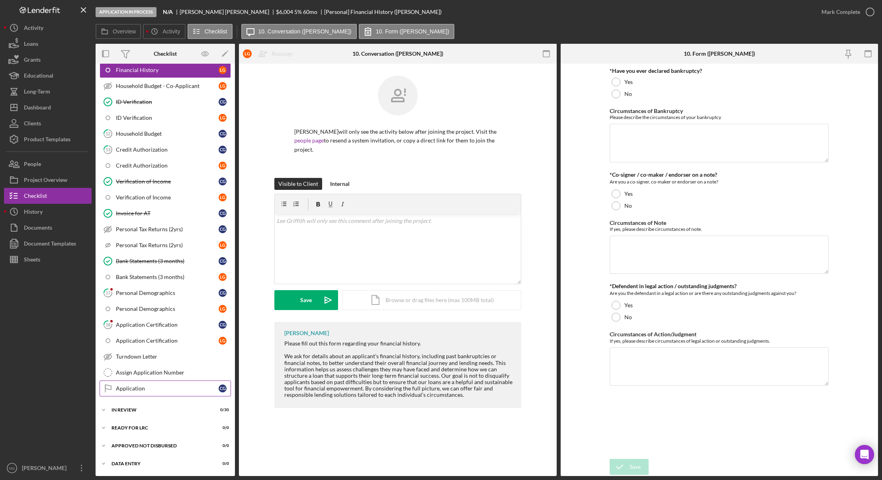
click at [161, 387] on div "Application" at bounding box center [167, 389] width 103 height 6
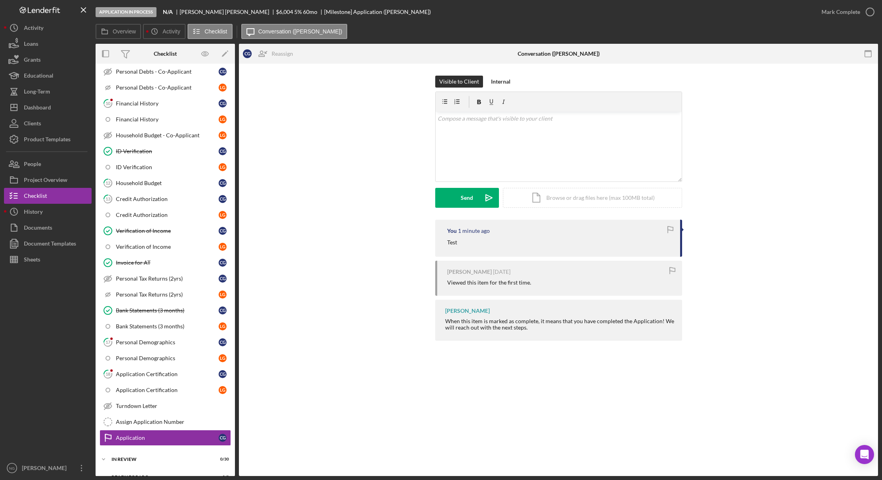
scroll to position [358, 0]
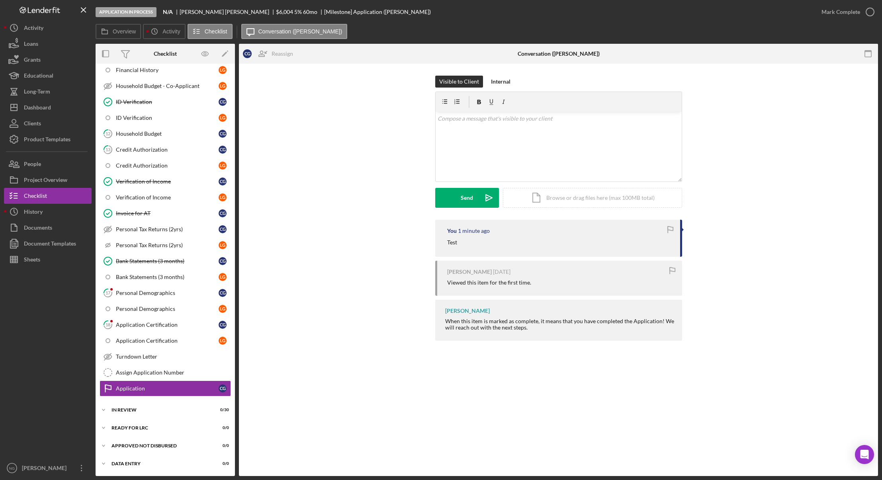
drag, startPoint x: 67, startPoint y: 348, endPoint x: 76, endPoint y: 327, distance: 23.0
click at [67, 348] on div at bounding box center [48, 364] width 88 height 193
drag, startPoint x: 39, startPoint y: 106, endPoint x: 90, endPoint y: 112, distance: 50.9
click at [39, 106] on div "Dashboard" at bounding box center [37, 109] width 27 height 18
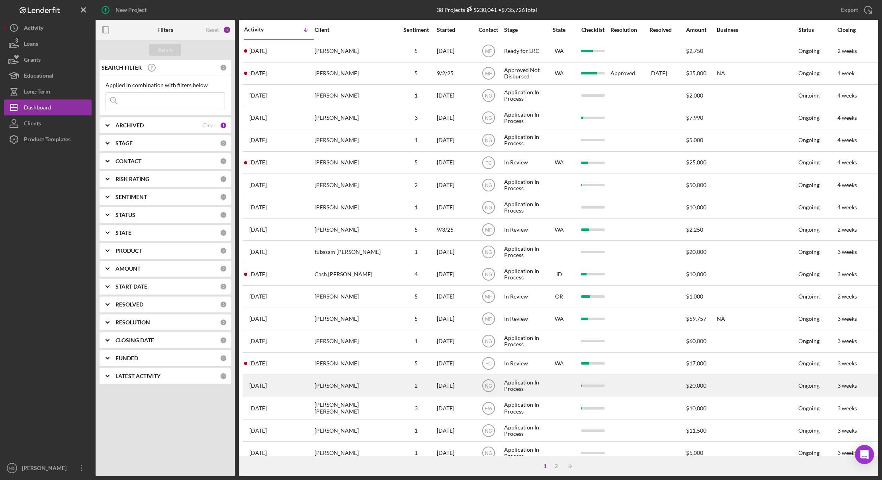
scroll to position [152, 0]
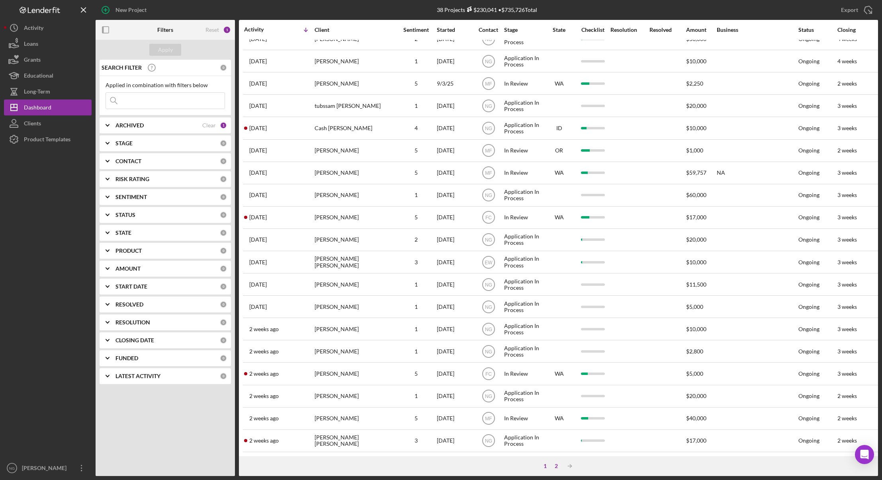
click at [557, 466] on div "2" at bounding box center [556, 466] width 11 height 6
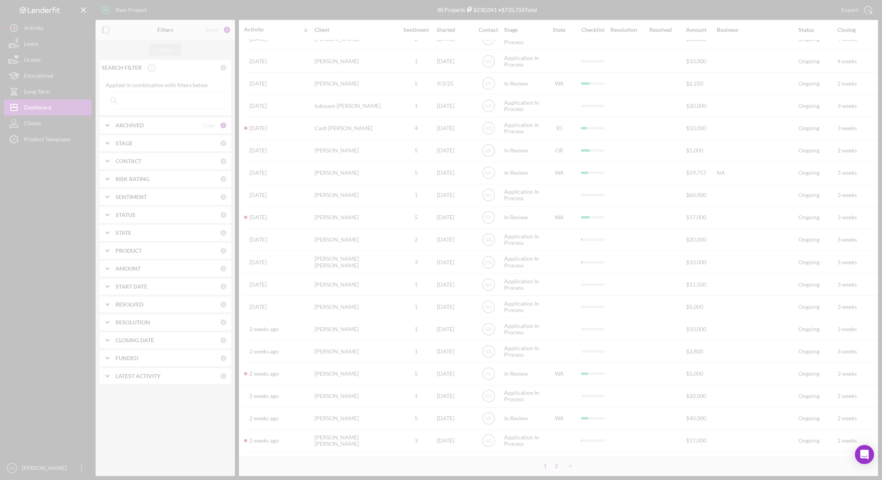
scroll to position [0, 0]
